Goal: Book appointment/travel/reservation

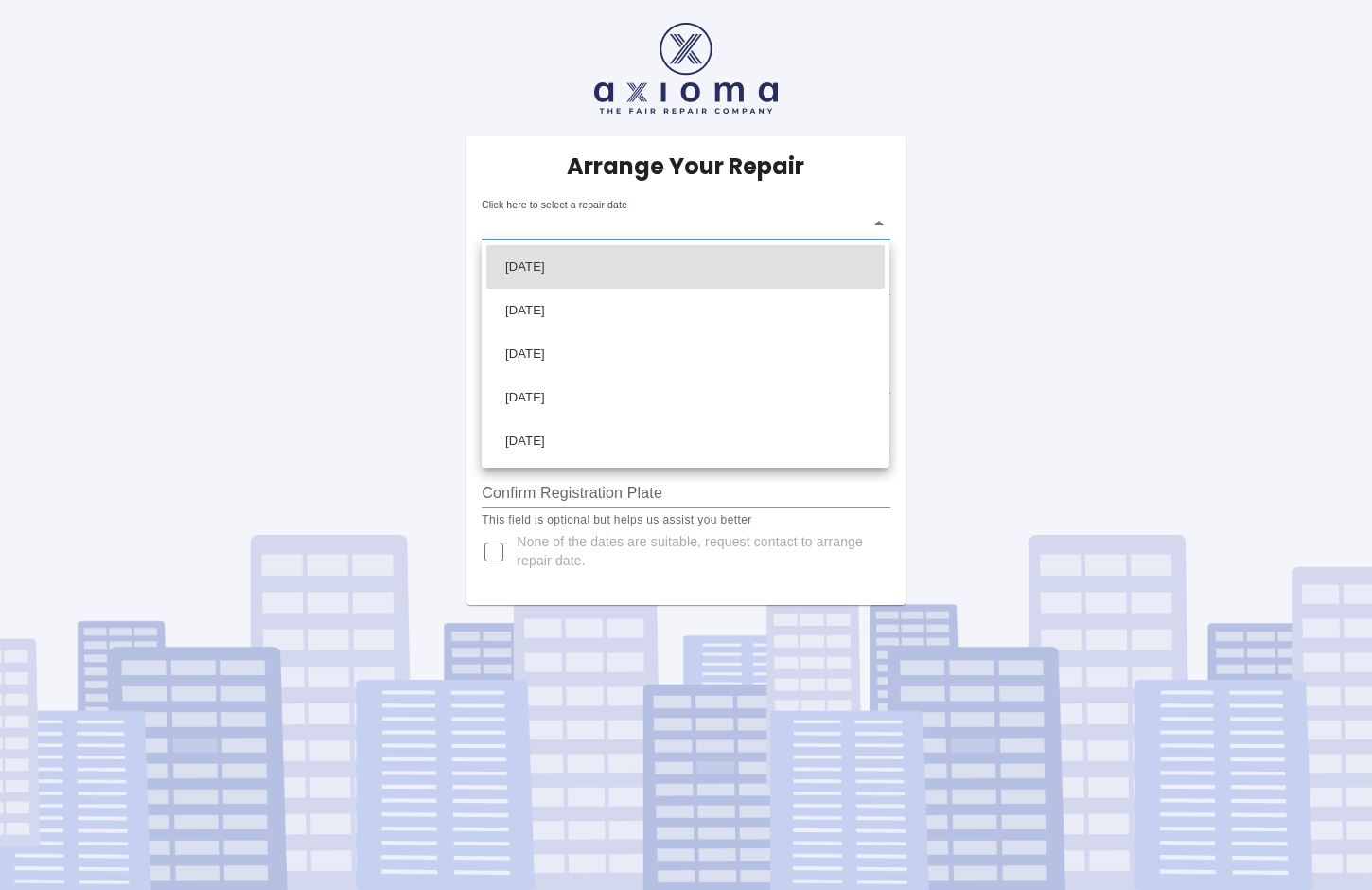
click at [882, 222] on body "Arrange Your Repair Click here to select a repair date ​ Phone Number   * 01235…" at bounding box center [686, 445] width 1372 height 890
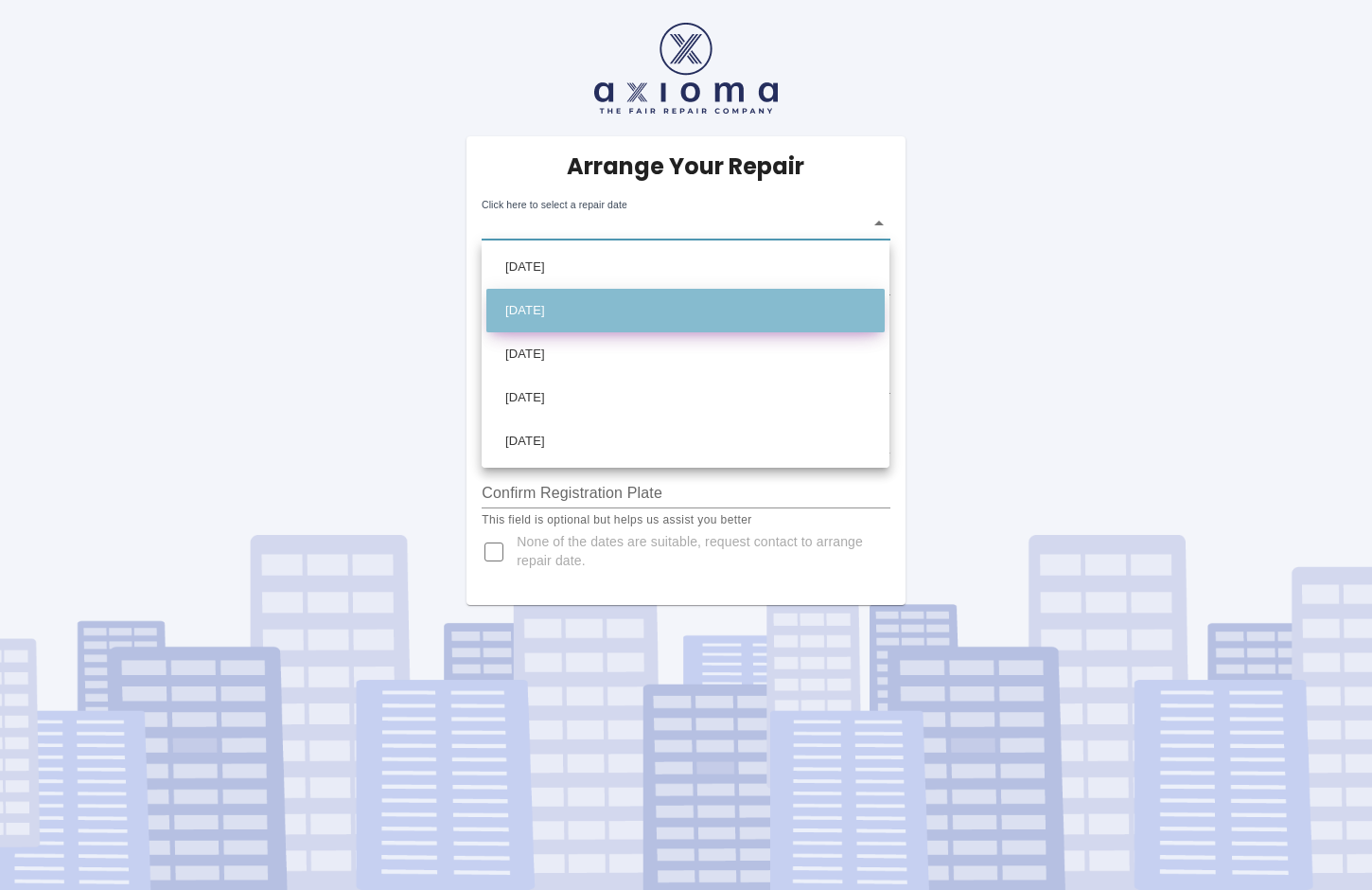
click at [584, 305] on li "Mon Oct 13 2025" at bounding box center [686, 311] width 399 height 44
type input "2025-10-13T00:00:00.000Z"
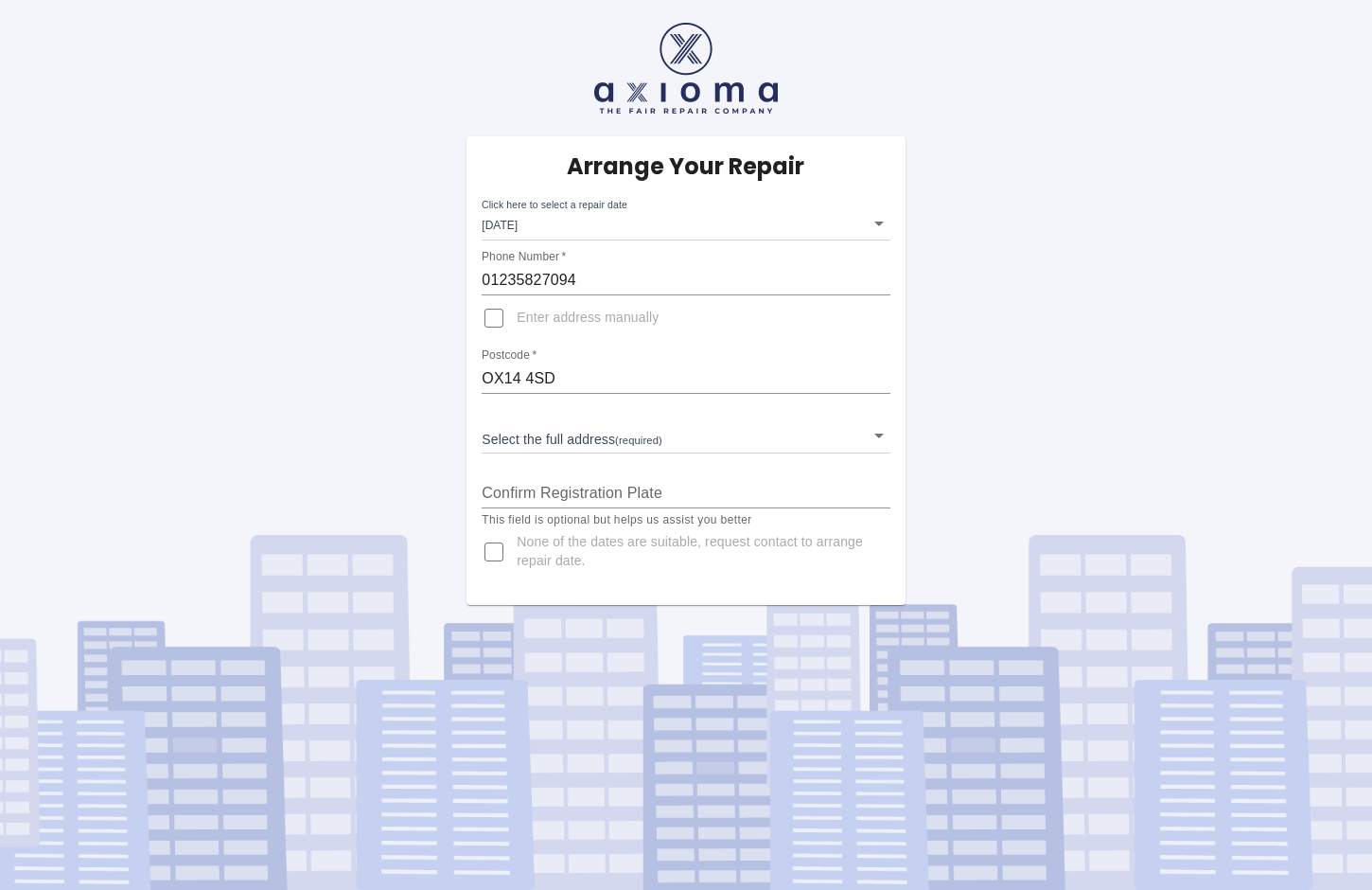
click at [595, 317] on span "Enter address manually" at bounding box center [587, 318] width 142 height 19
click at [517, 317] on input "Enter address manually" at bounding box center [494, 318] width 46 height 46
checkbox input "true"
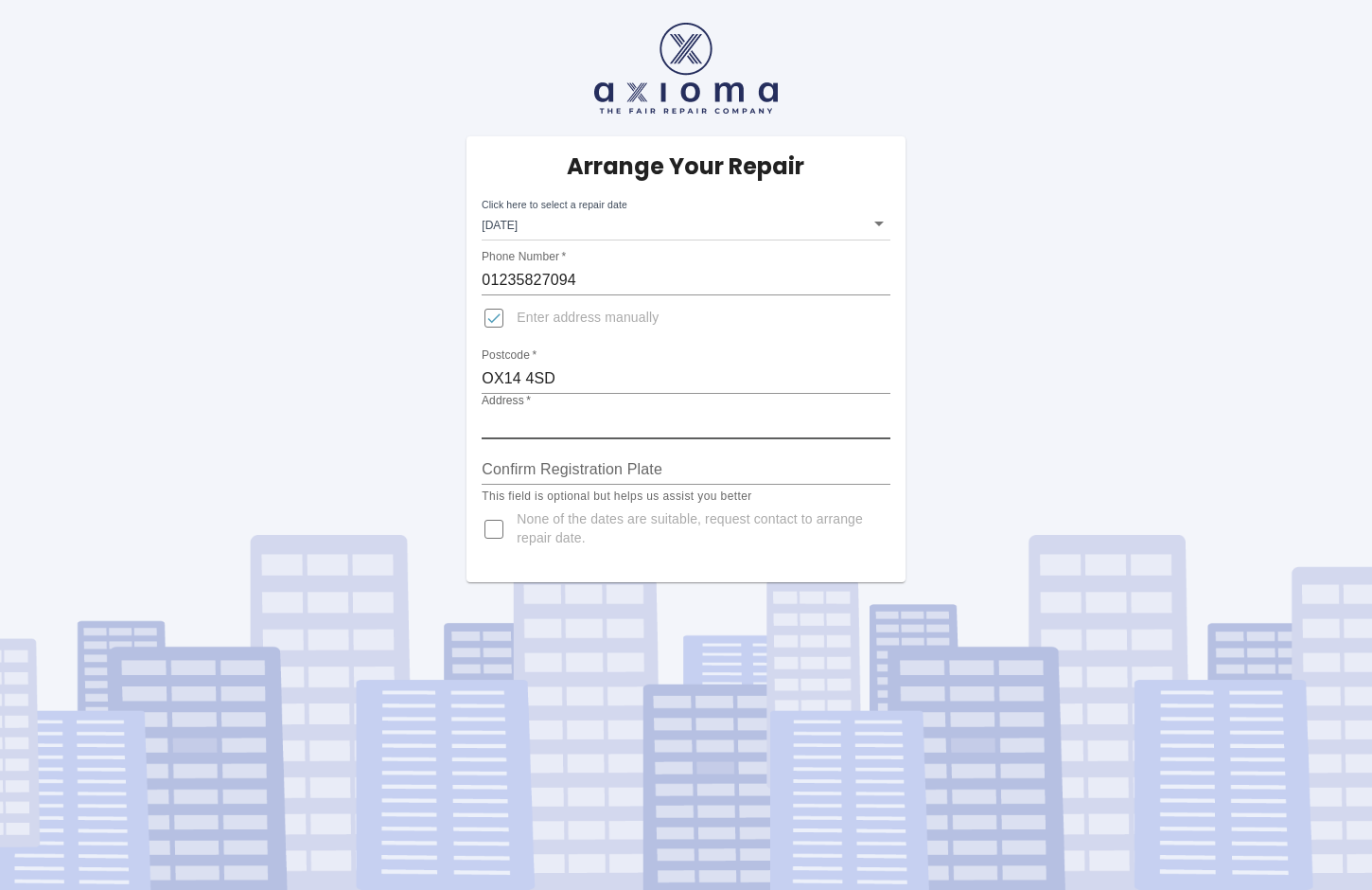
click at [514, 422] on input "Address   *" at bounding box center [685, 424] width 408 height 31
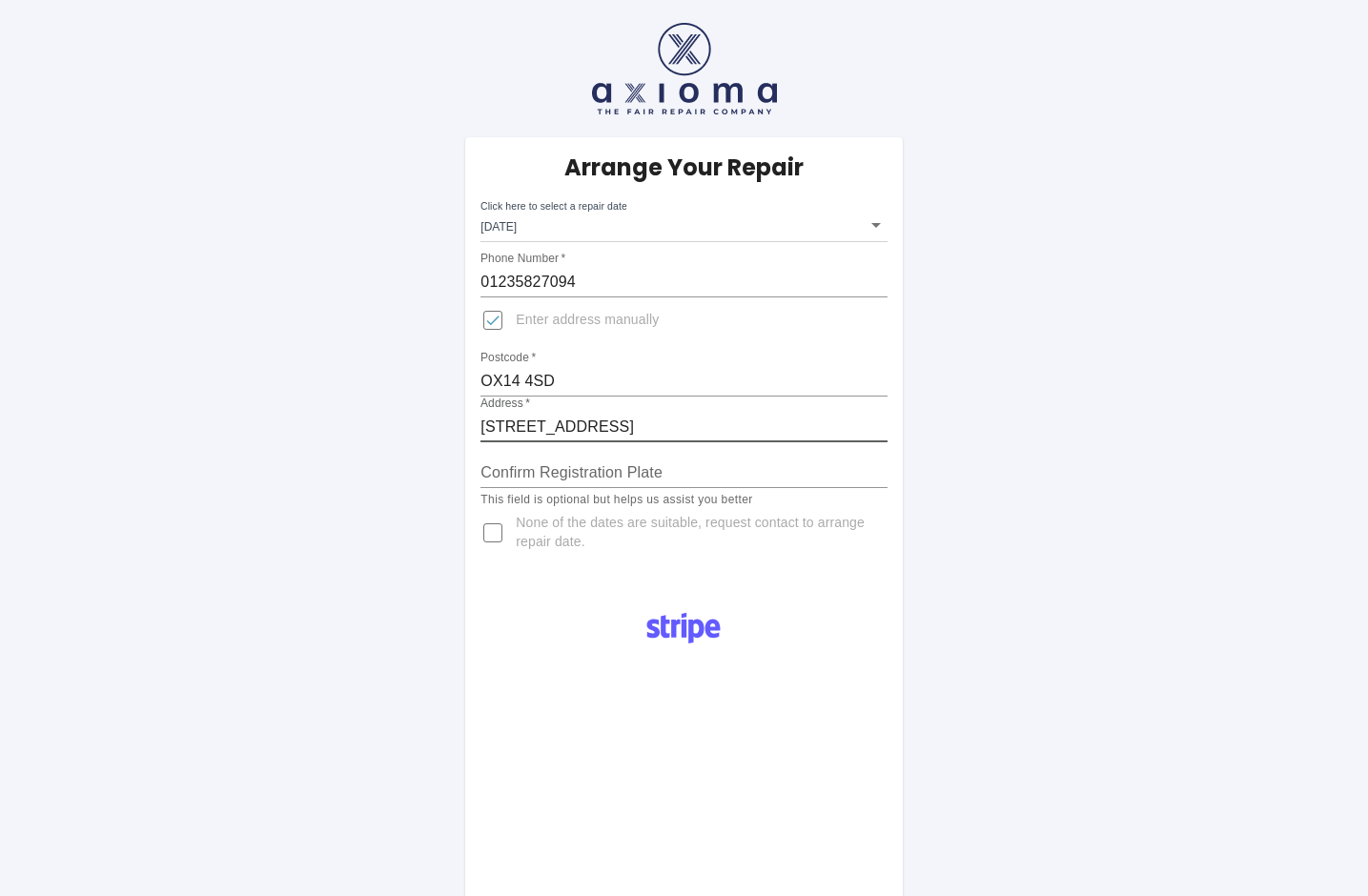
click at [485, 427] on input "163 Brook Drive" at bounding box center [684, 427] width 406 height 31
click at [746, 425] on input "LTI Metaltech Ltd 163 Brook Drive" at bounding box center [684, 427] width 406 height 31
type input "LTI Metaltech Ltd 163 Brook Drive OX144SD"
click at [527, 475] on input "Confirm Registration Plate" at bounding box center [684, 472] width 406 height 31
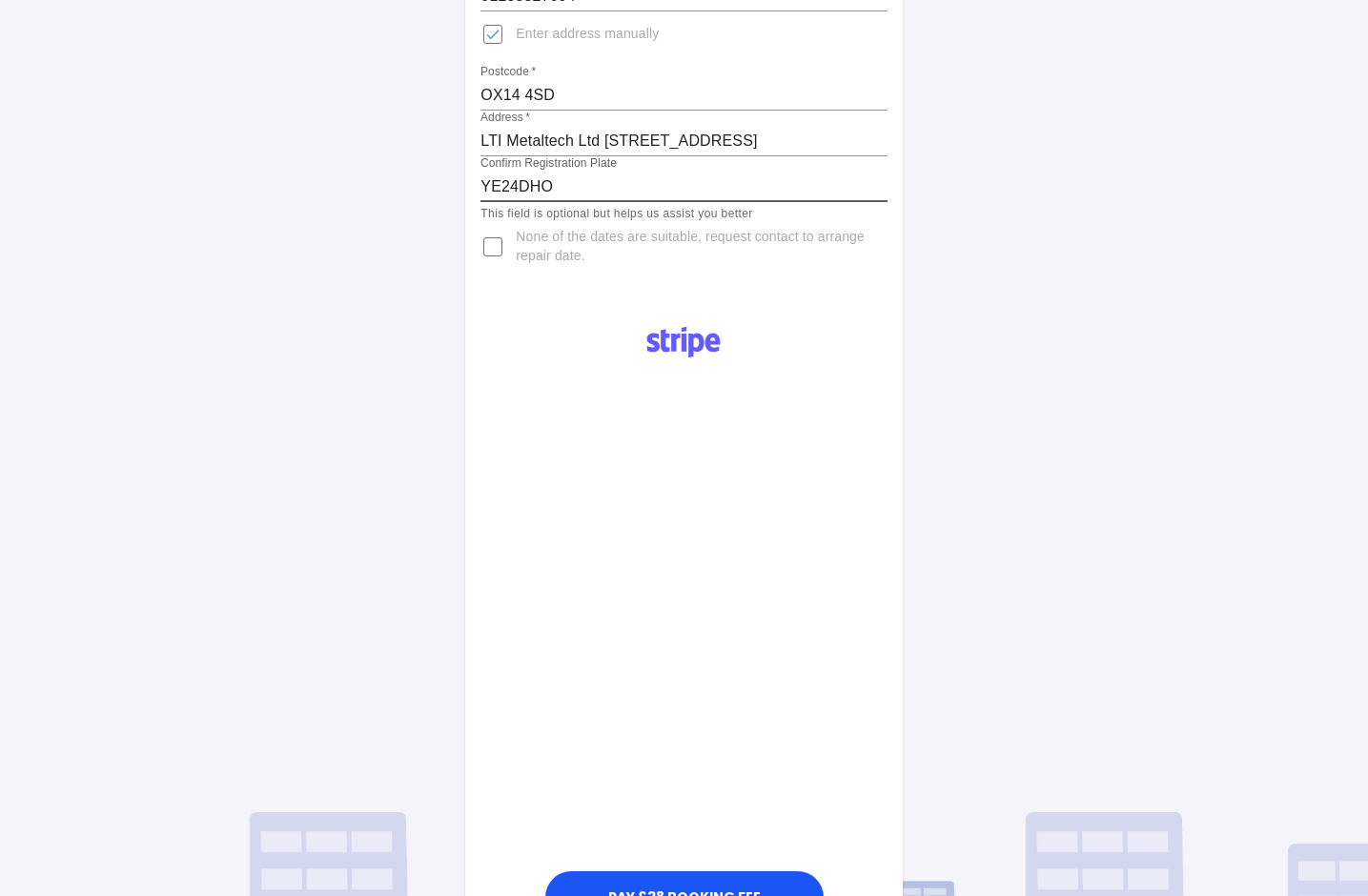
scroll to position [382, 0]
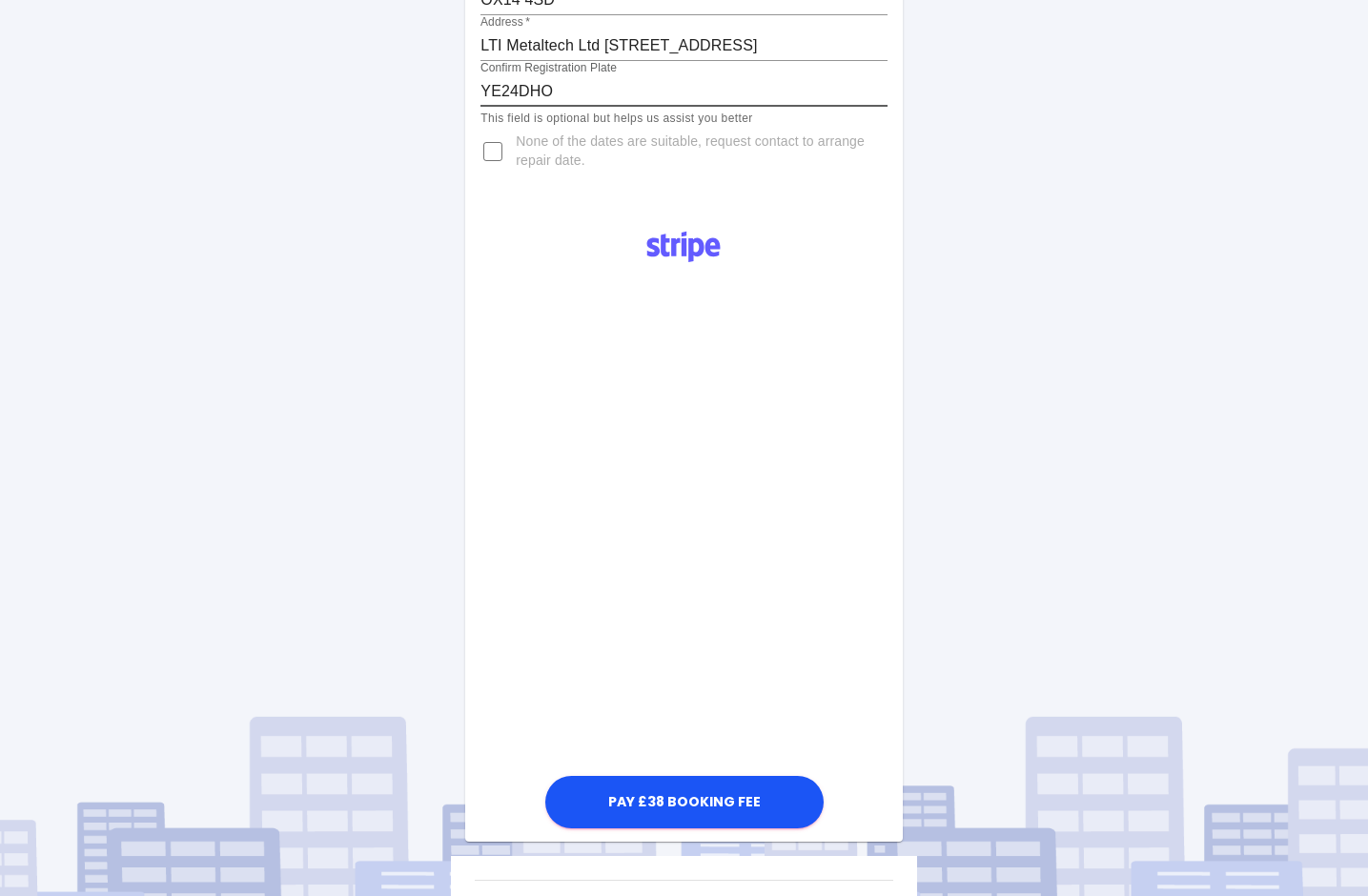
type input "YE24DHO"
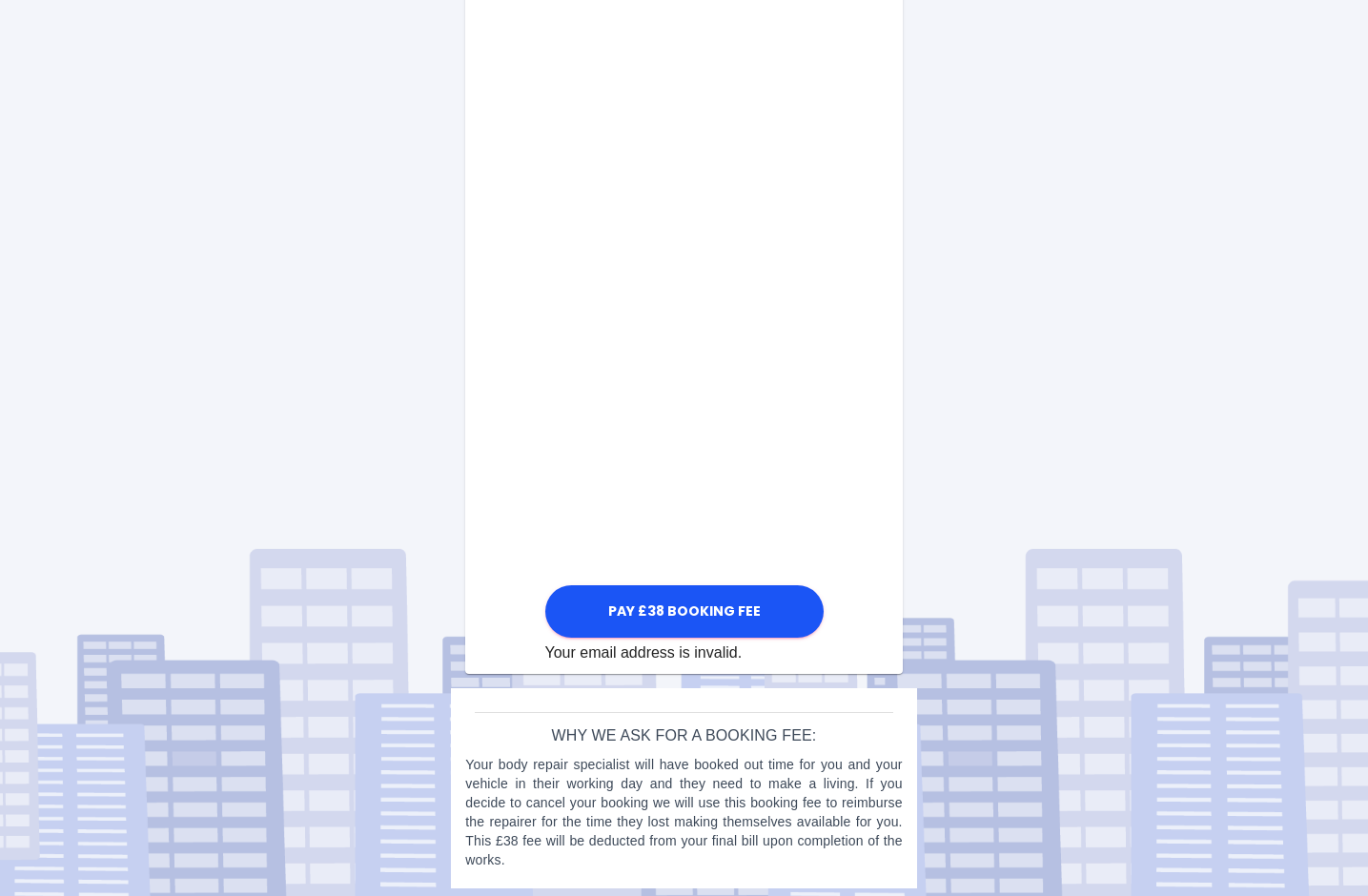
scroll to position [907, 0]
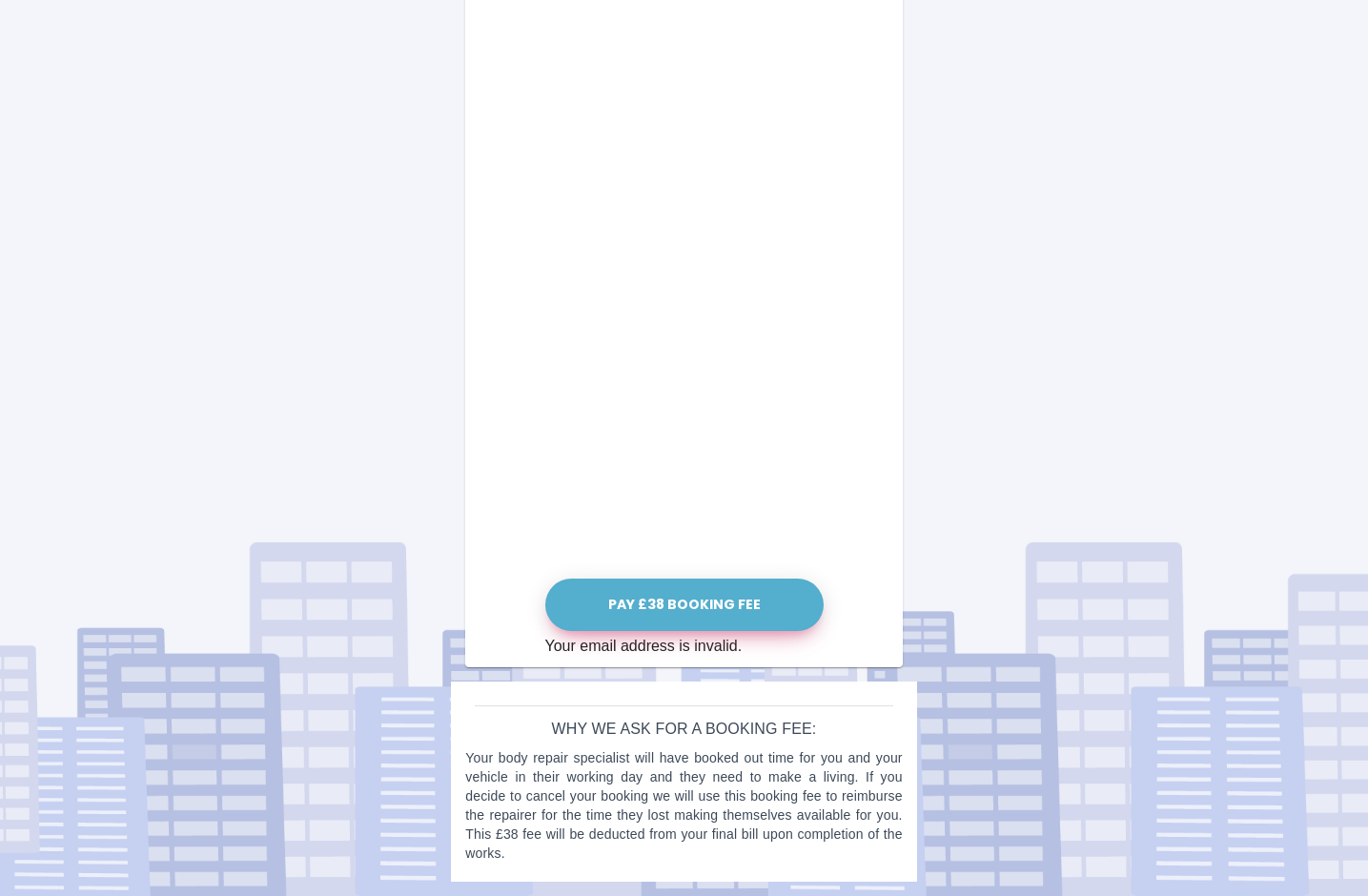
click at [657, 608] on button "Pay £38 Booking Fee" at bounding box center [684, 604] width 279 height 52
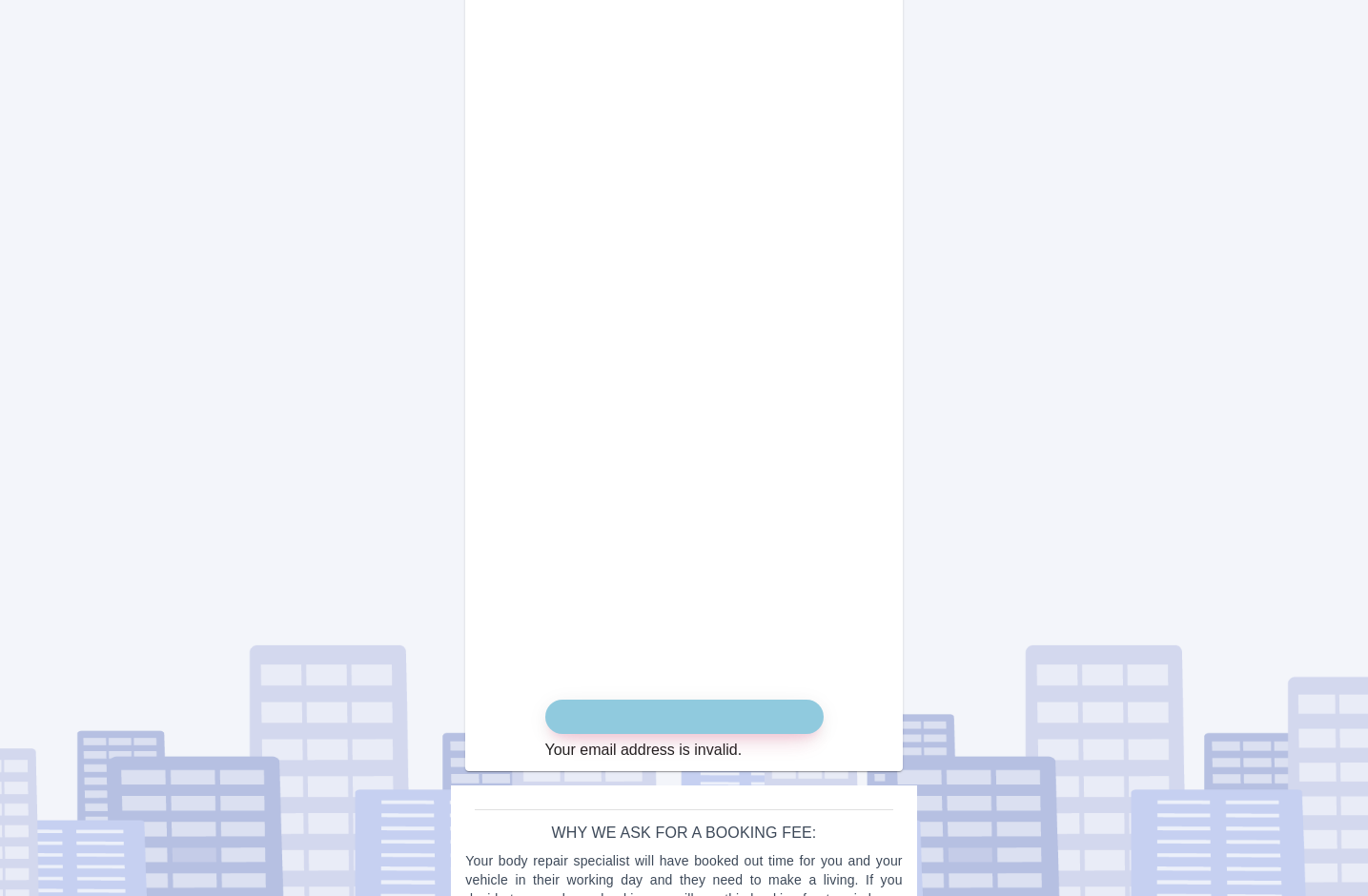
scroll to position [889, 0]
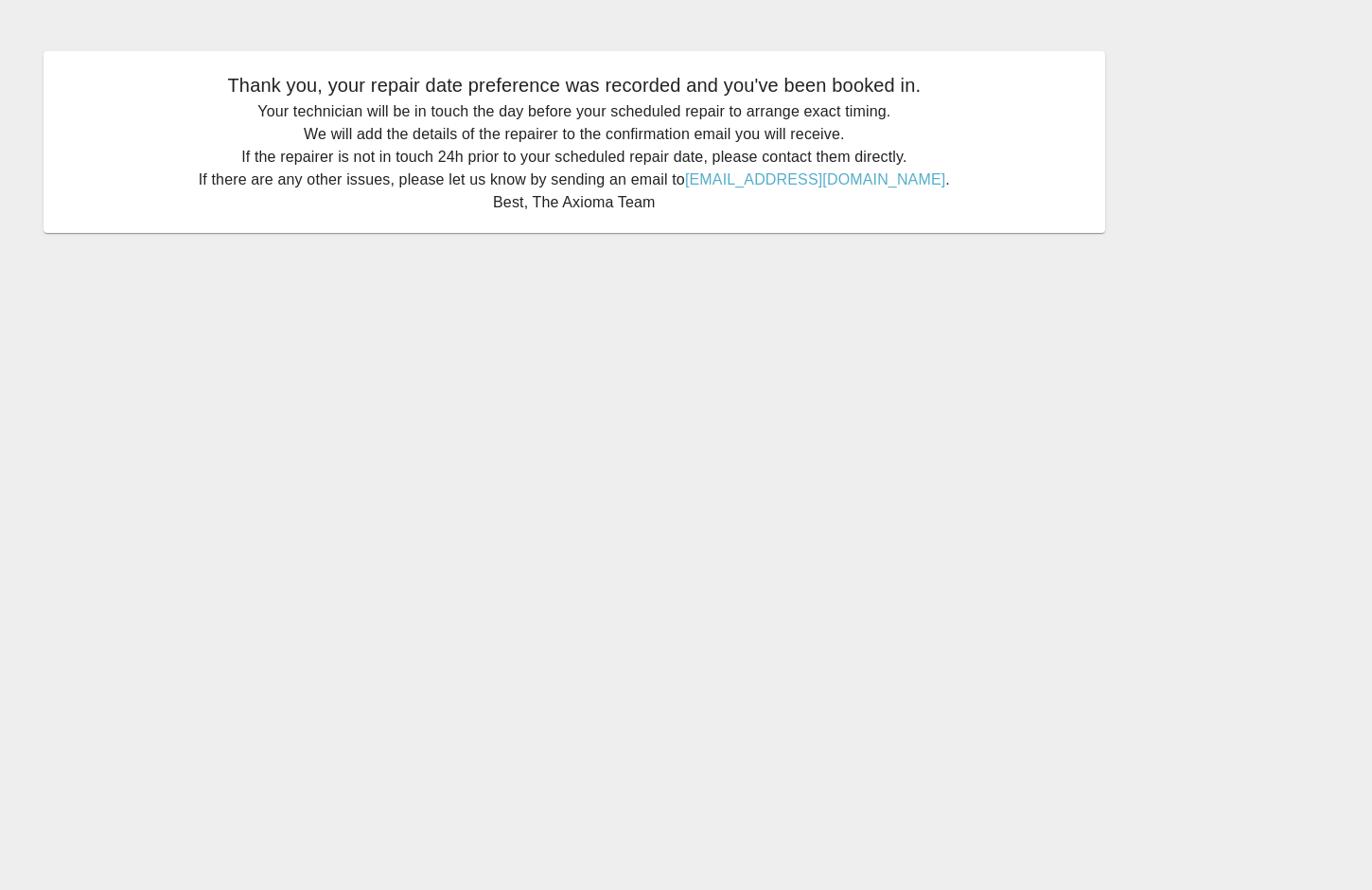
click at [1103, 274] on main "Thank you, your repair date preference was recorded and you've been booked in. …" at bounding box center [686, 445] width 1372 height 890
